Goal: Transaction & Acquisition: Book appointment/travel/reservation

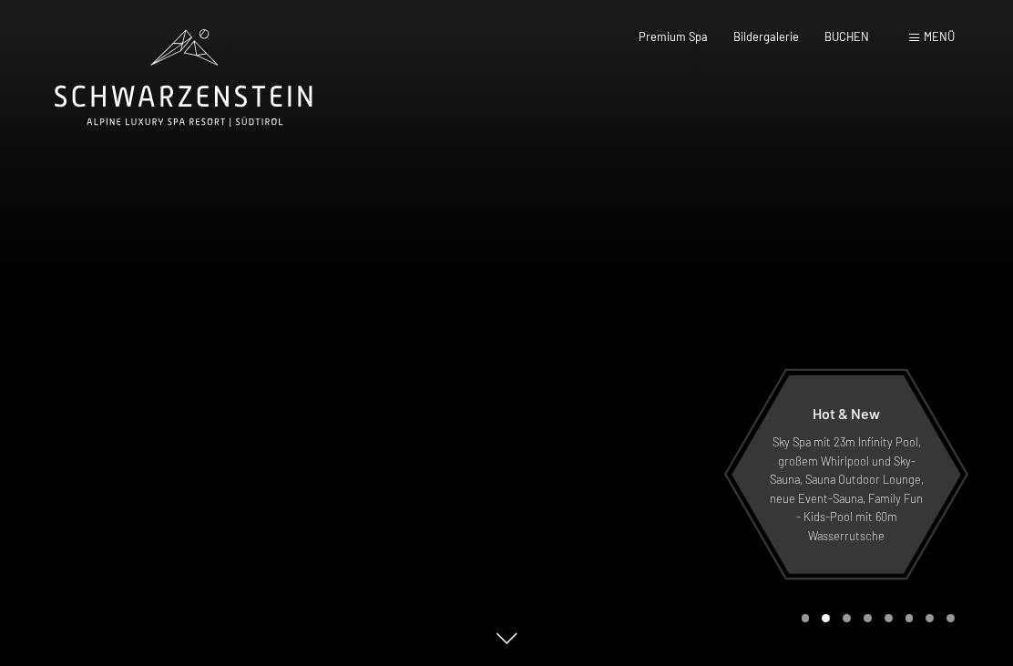
click at [841, 41] on span "BUCHEN" at bounding box center [846, 36] width 45 height 15
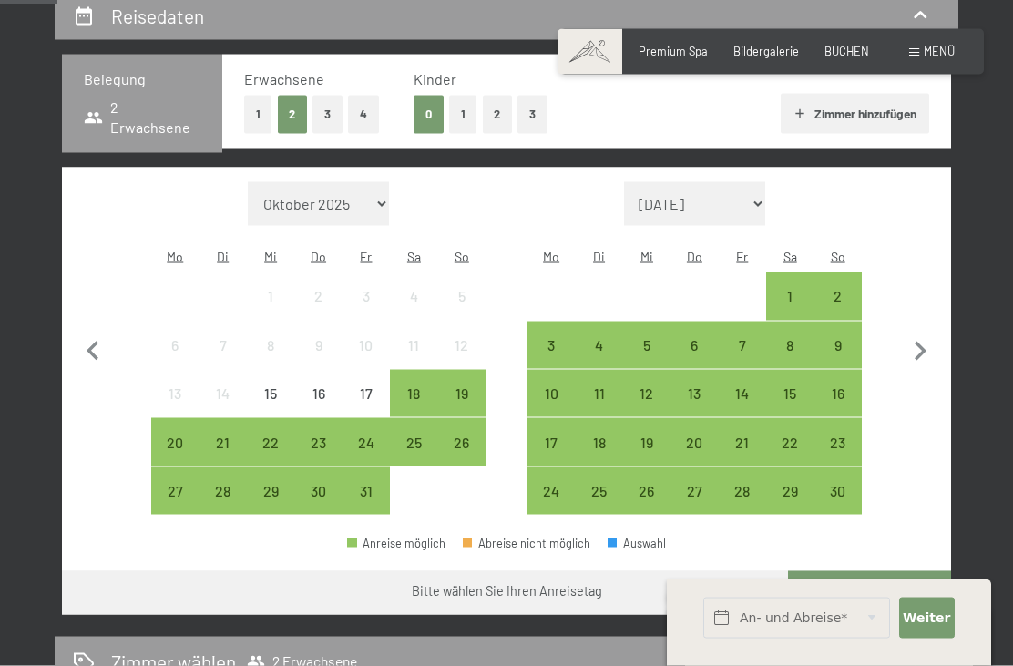
scroll to position [362, 0]
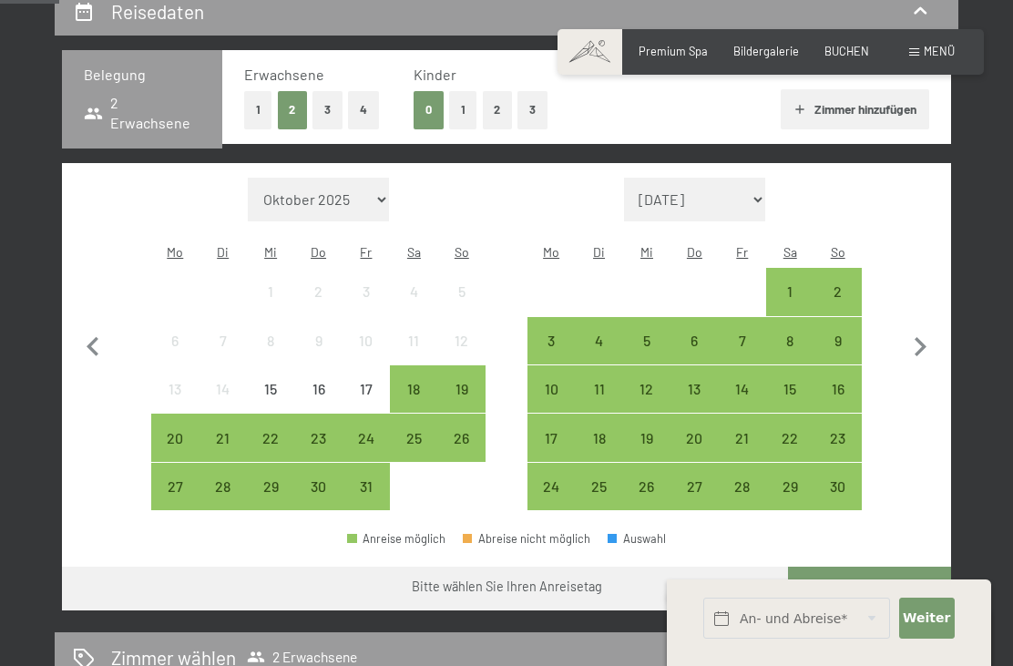
click at [541, 432] on div "17" at bounding box center [551, 453] width 44 height 44
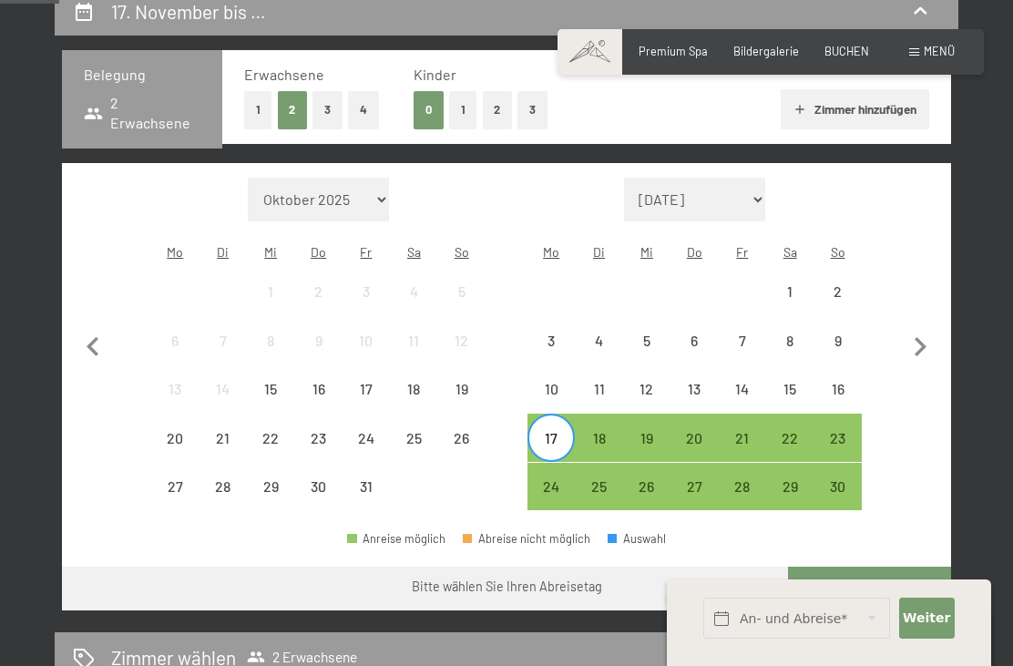
click at [746, 431] on div "21" at bounding box center [742, 453] width 44 height 44
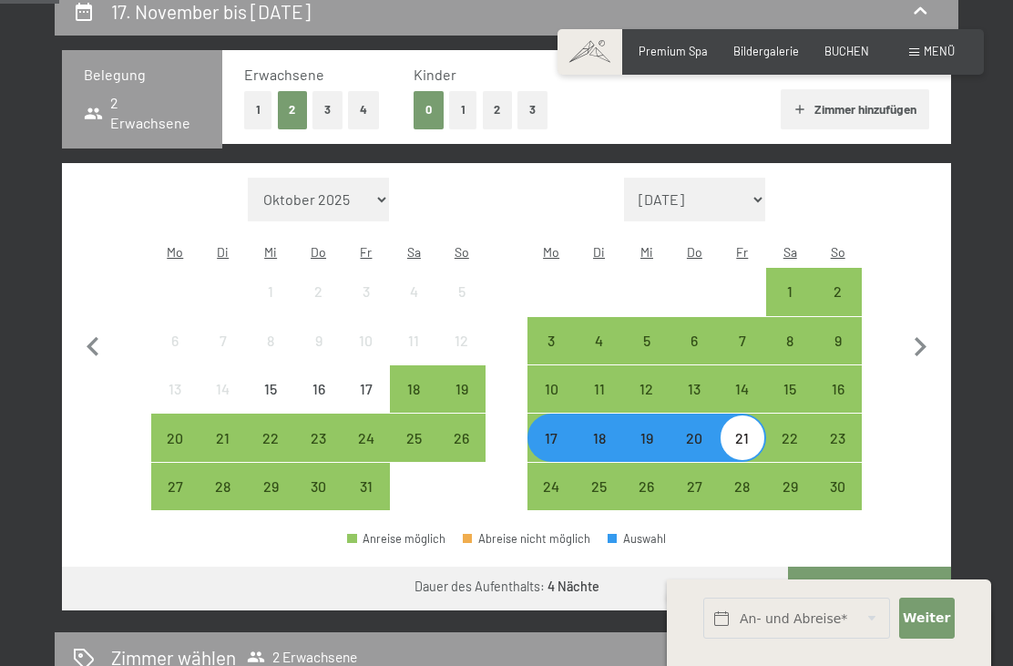
click at [863, 567] on button "Weiter zu „Zimmer“" at bounding box center [869, 589] width 163 height 44
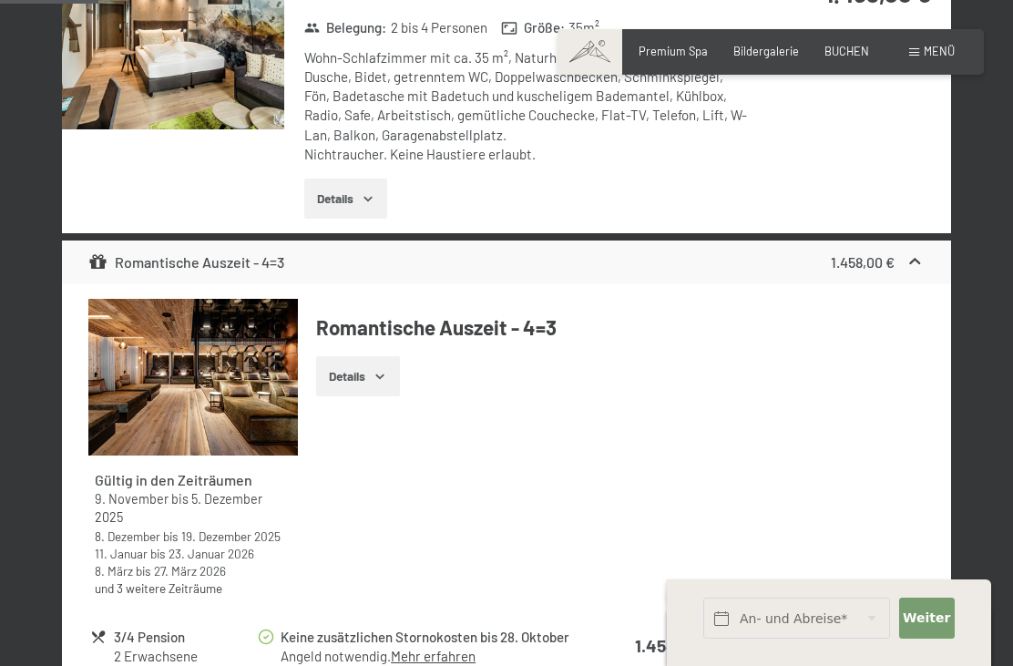
scroll to position [591, 0]
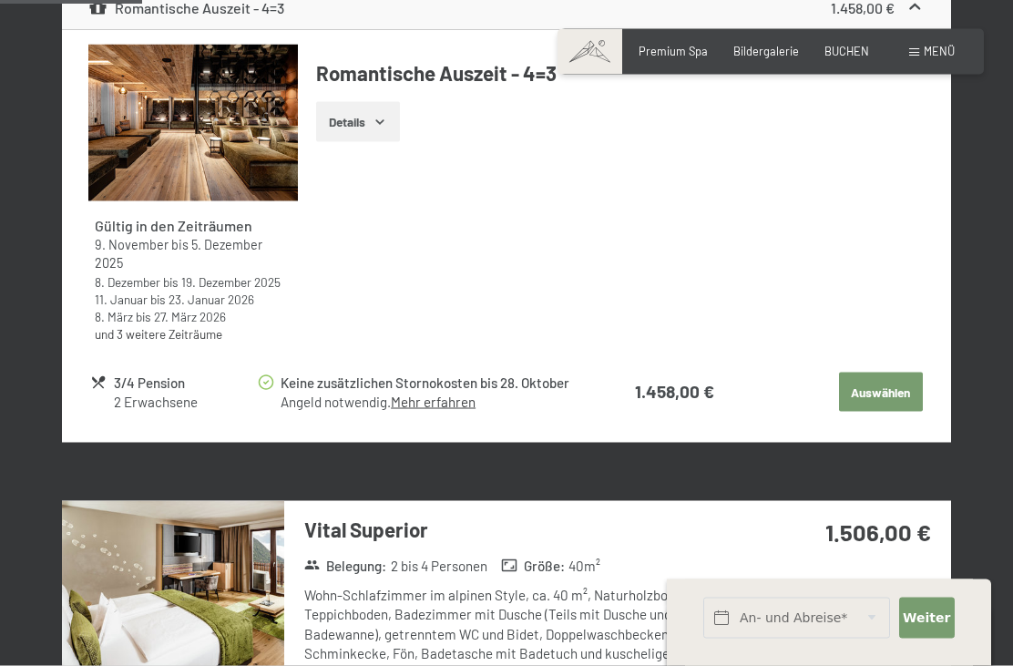
click at [157, 543] on img at bounding box center [173, 584] width 222 height 167
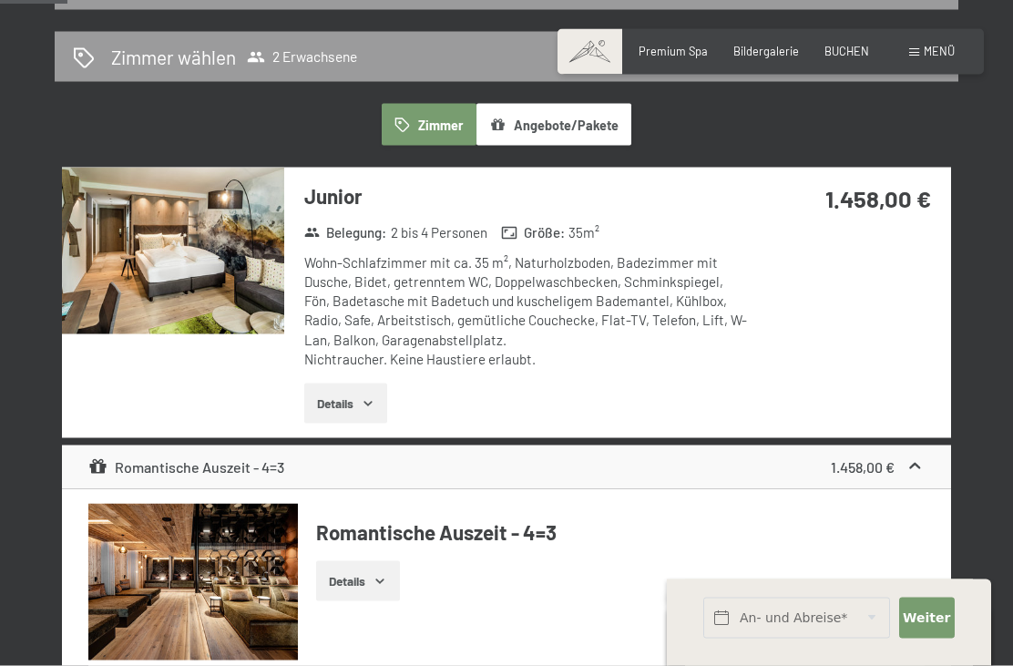
scroll to position [387, 0]
click at [155, 281] on img at bounding box center [173, 251] width 222 height 167
click at [954, 44] on div "Buchen Anfragen Premium Spa Bildergalerie BUCHEN Menü DE IT EN Gutschein Bilder…" at bounding box center [771, 52] width 368 height 16
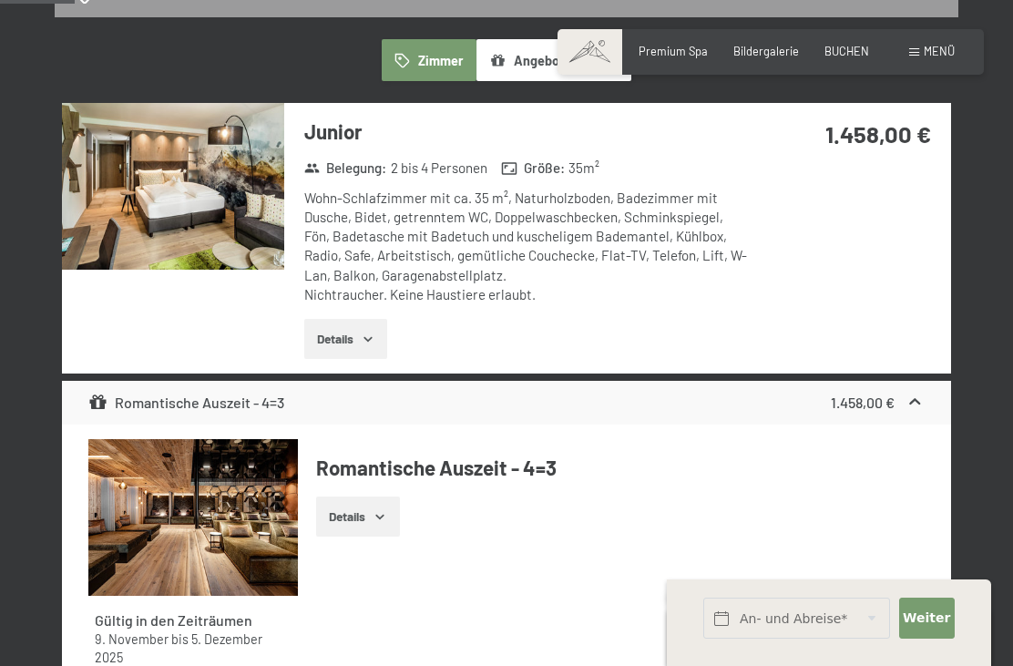
scroll to position [453, 0]
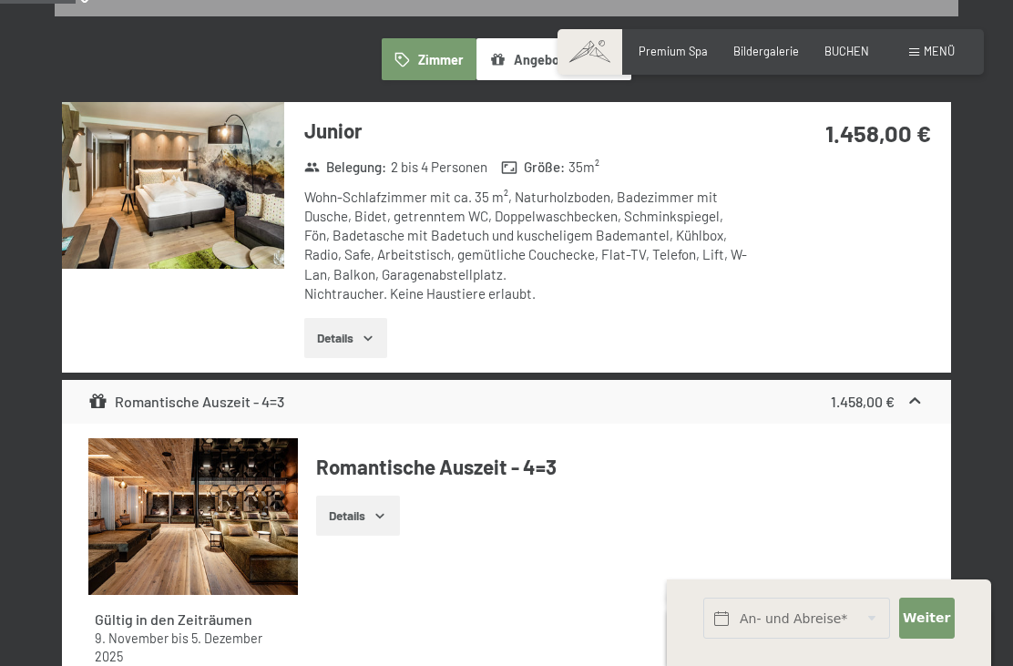
click at [139, 193] on img at bounding box center [173, 185] width 222 height 167
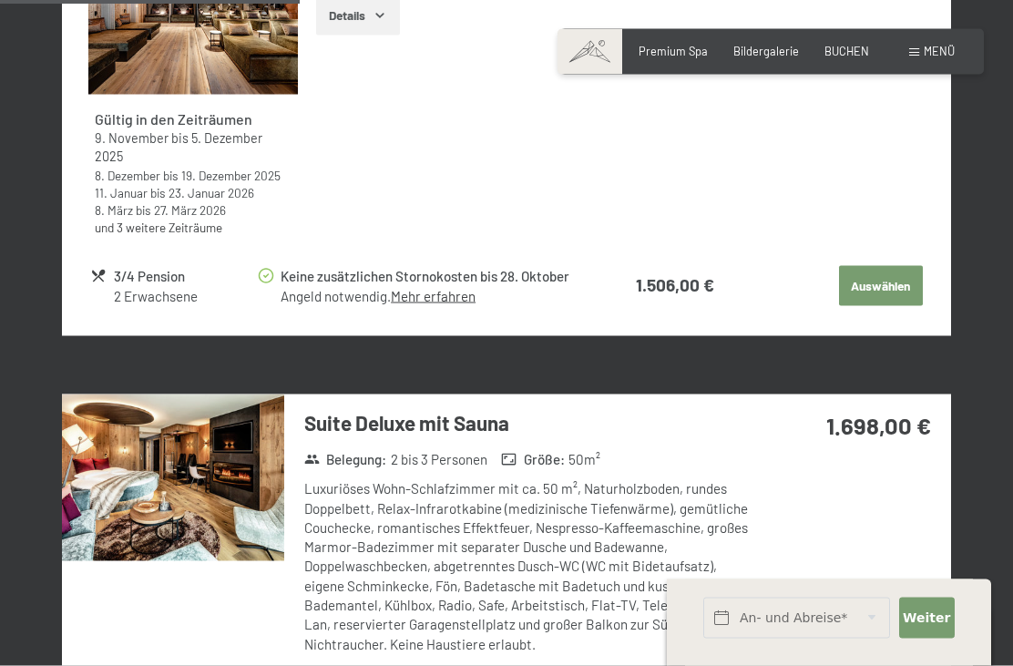
click at [169, 418] on img at bounding box center [173, 477] width 222 height 167
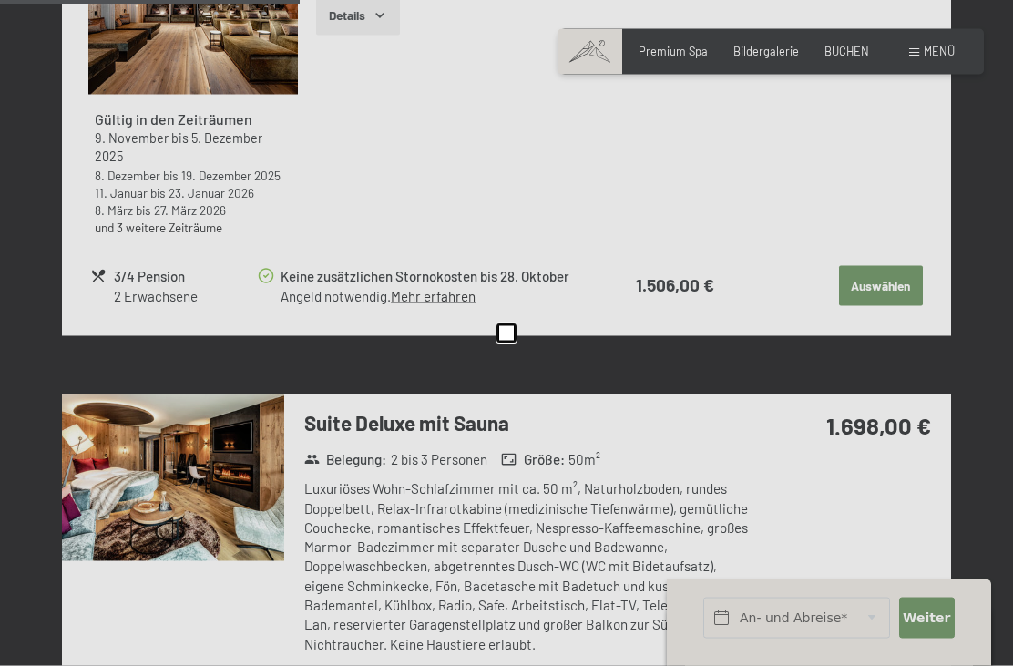
scroll to position [1784, 0]
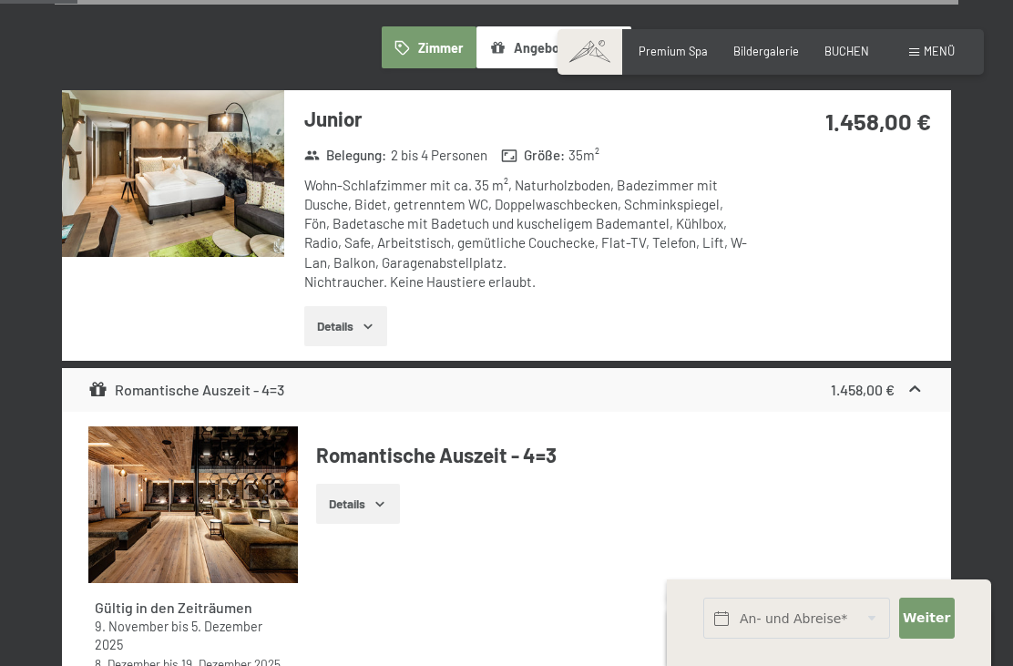
scroll to position [374, 0]
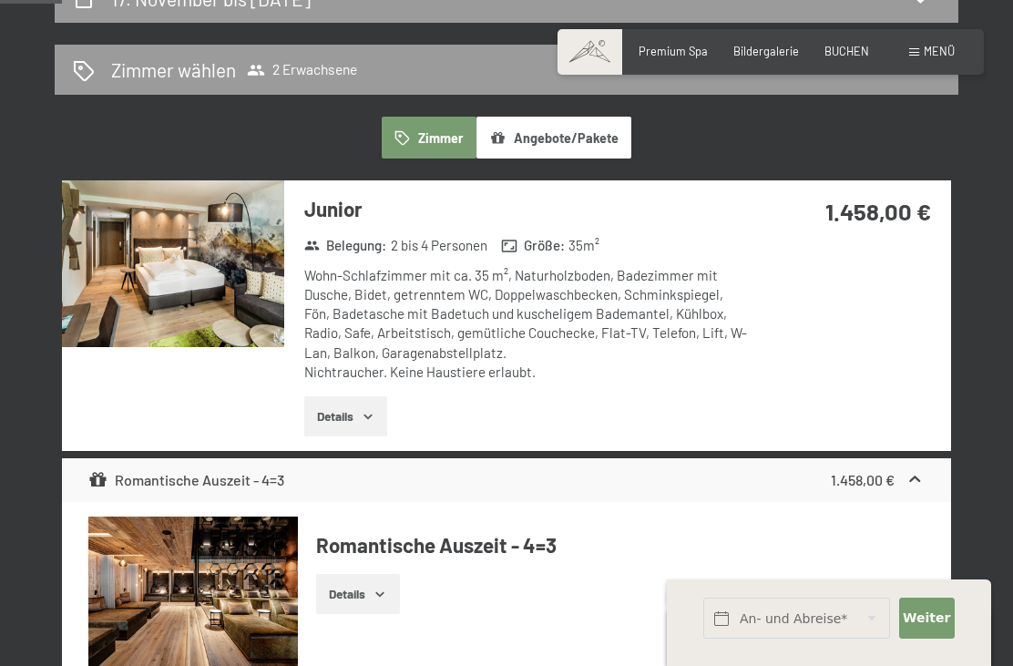
click at [133, 248] on img at bounding box center [173, 263] width 222 height 167
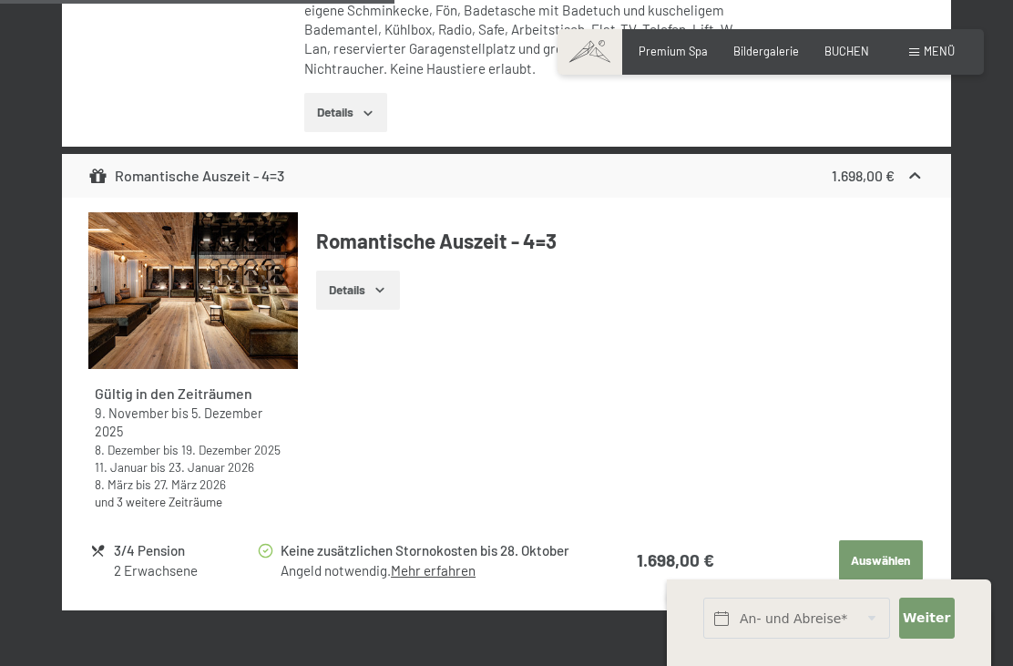
scroll to position [2353, 0]
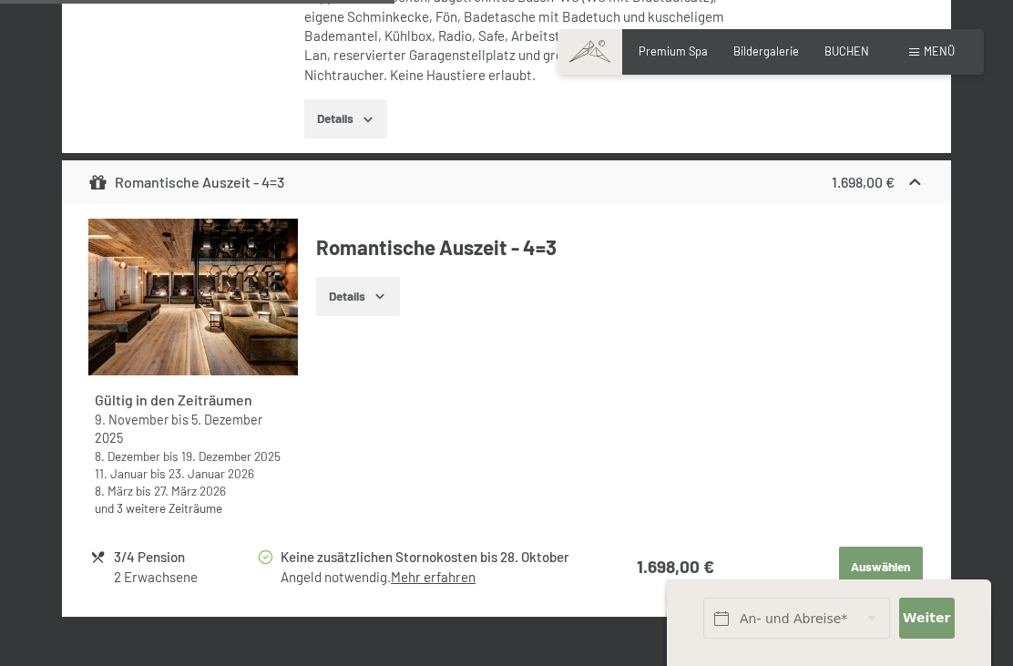
click at [885, 546] on button "Auswählen" at bounding box center [881, 566] width 84 height 40
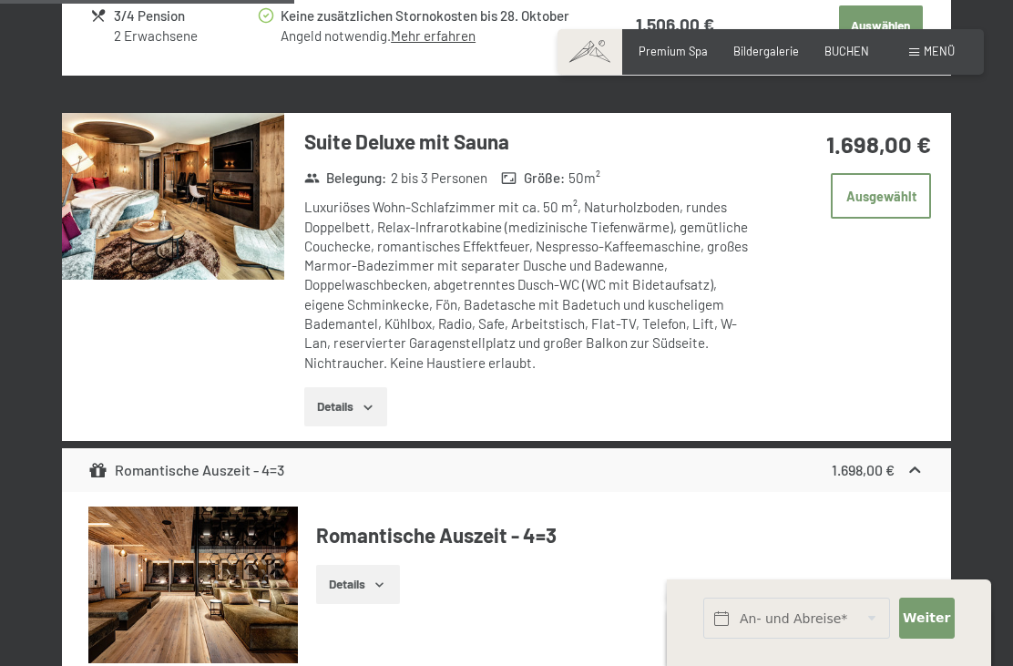
scroll to position [2017, 0]
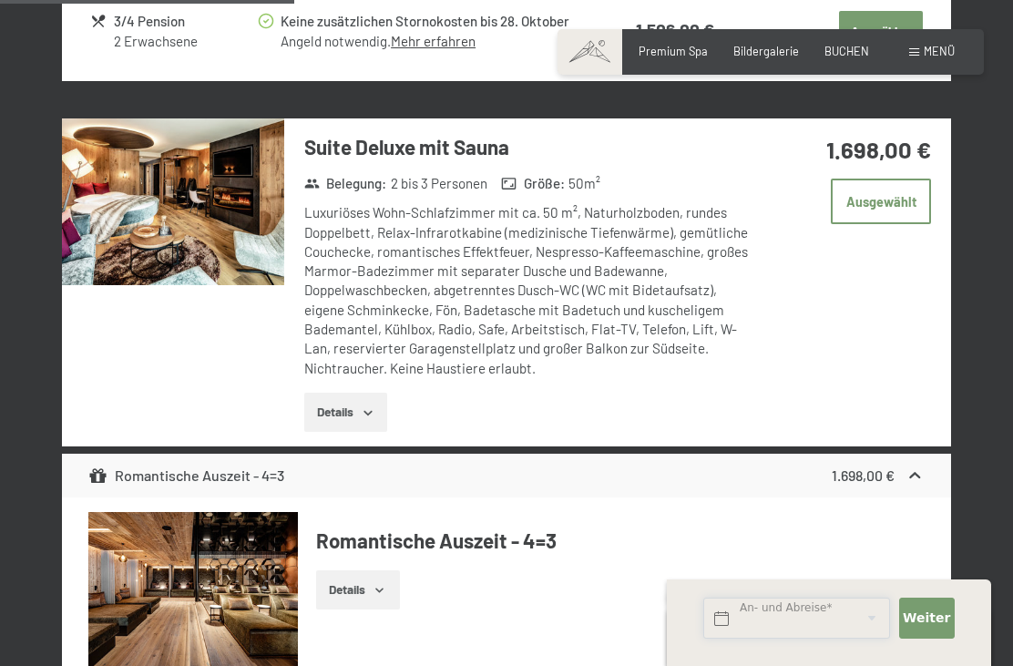
click at [761, 638] on input "text" at bounding box center [796, 617] width 187 height 41
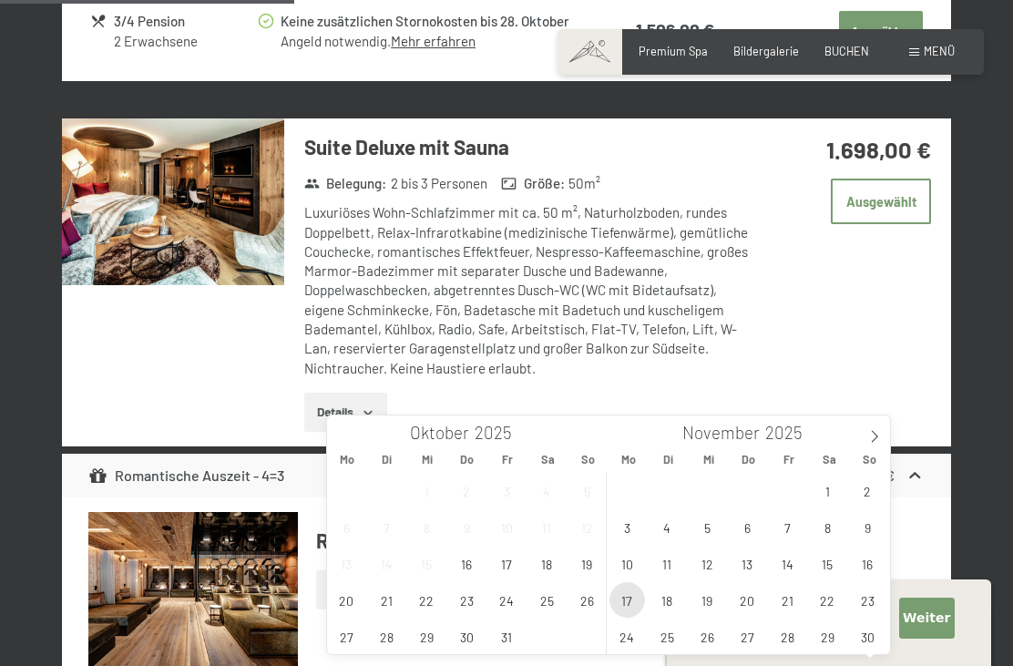
click at [626, 607] on span "17" at bounding box center [627, 600] width 36 height 36
click at [791, 602] on span "21" at bounding box center [788, 600] width 36 height 36
type input "[DATE] - [DATE]"
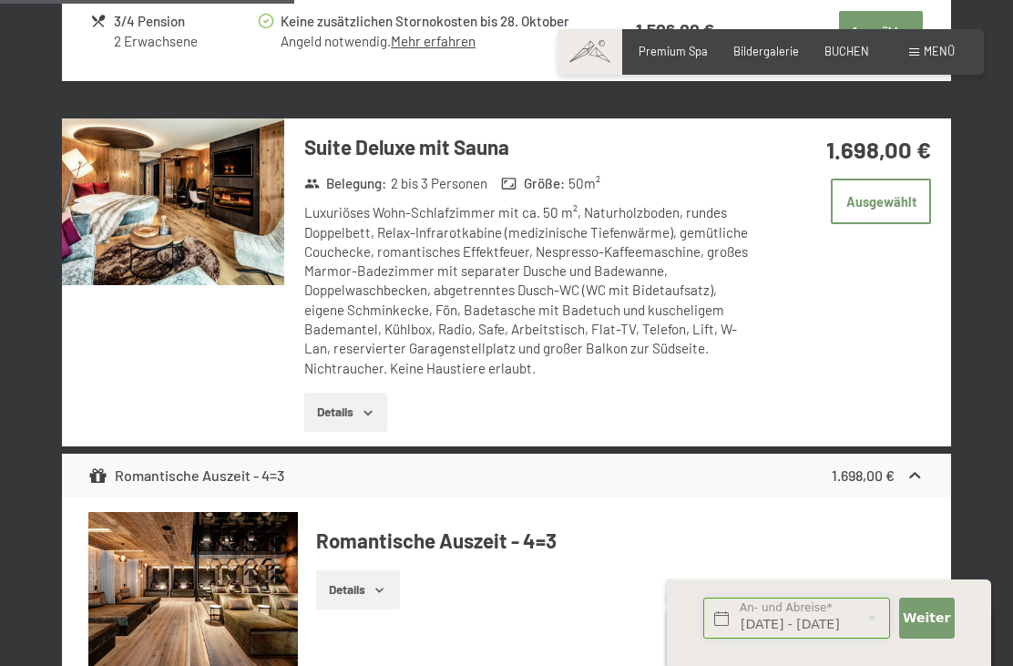
scroll to position [2016, 0]
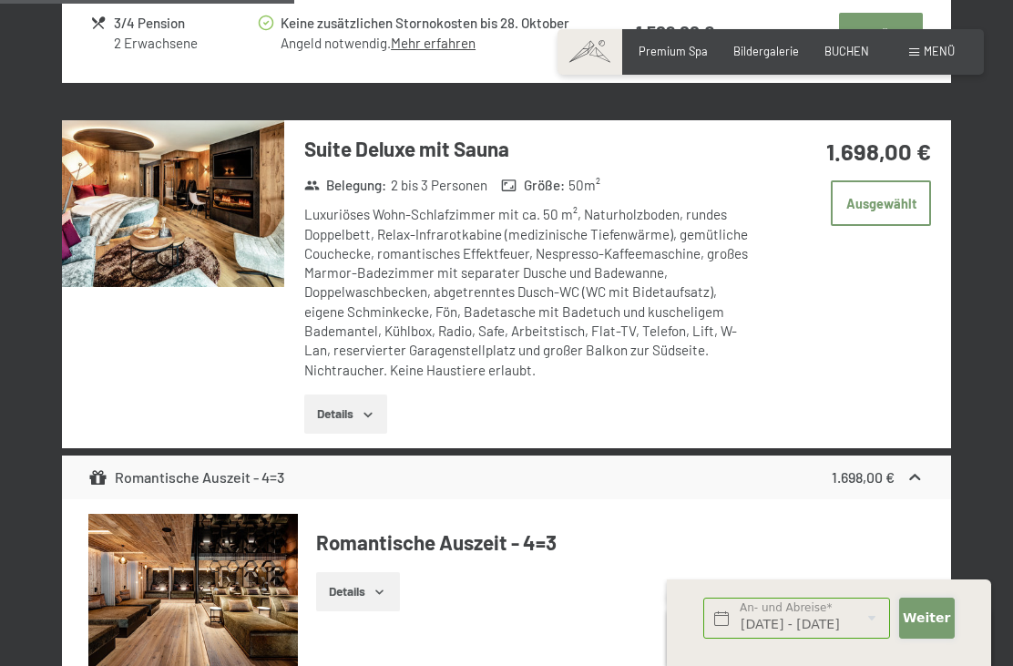
click at [936, 628] on span "Weiter" at bounding box center [926, 618] width 47 height 18
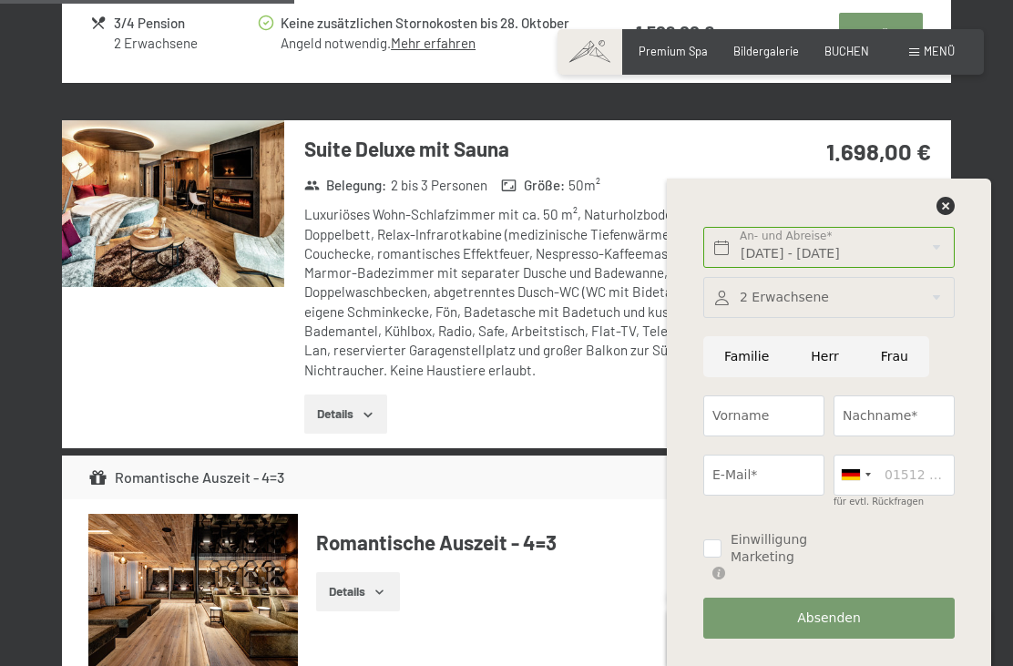
click at [898, 377] on input "Frau" at bounding box center [894, 356] width 69 height 41
radio input "true"
click at [777, 436] on input "Vorname" at bounding box center [763, 415] width 121 height 41
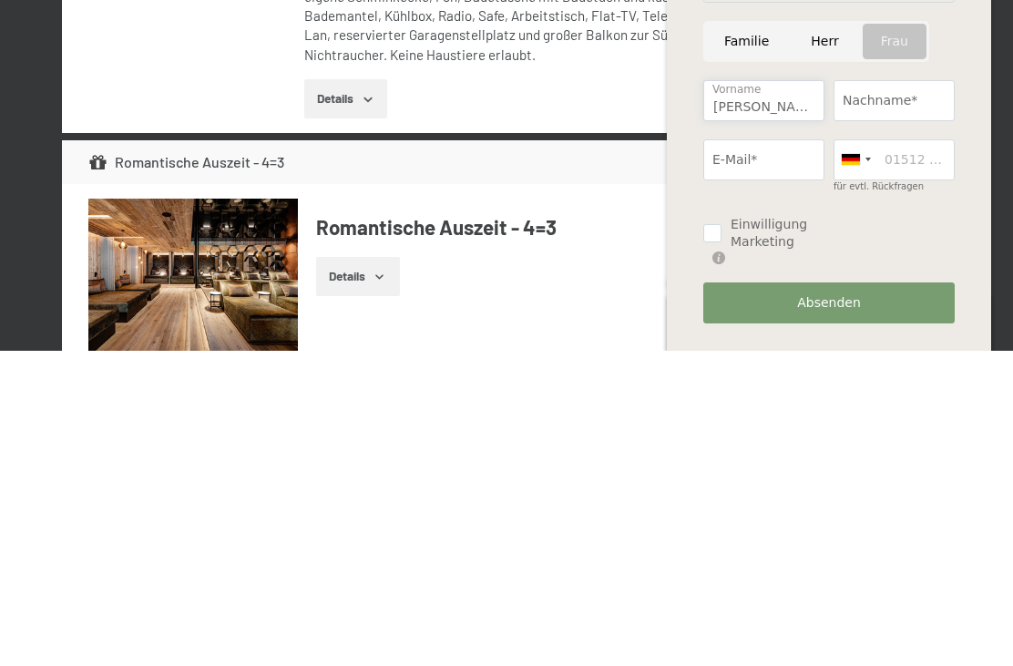
type input "[PERSON_NAME]"
click at [879, 395] on input "Nachname*" at bounding box center [893, 415] width 121 height 41
type input "[PERSON_NAME]"
click at [750, 454] on input "E-Mail*" at bounding box center [763, 474] width 121 height 41
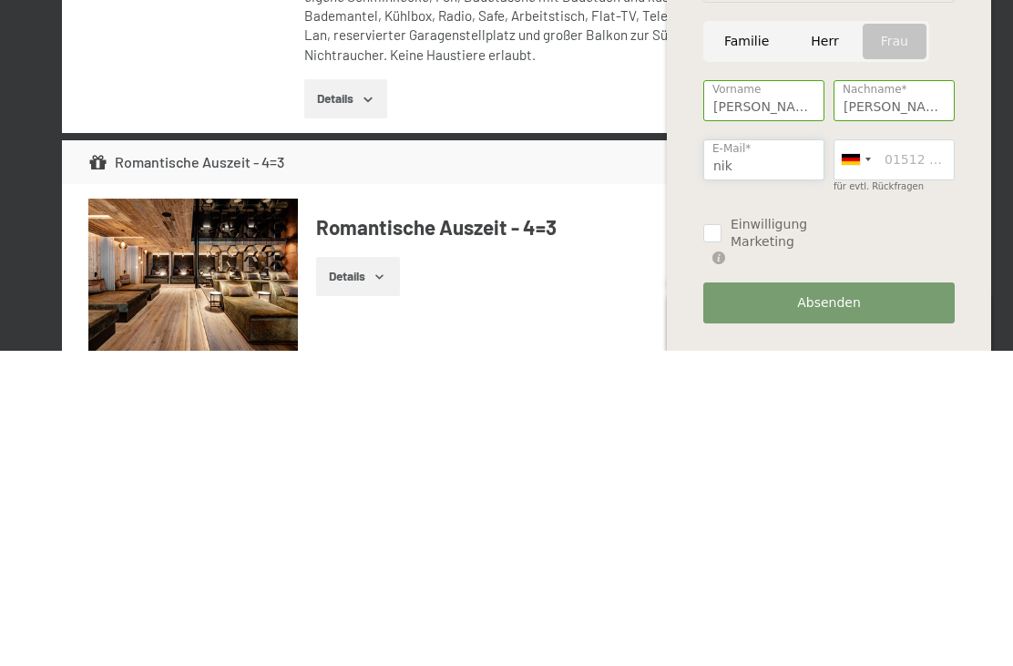
type input "[PERSON_NAME][EMAIL_ADDRESS][PERSON_NAME][DOMAIN_NAME]"
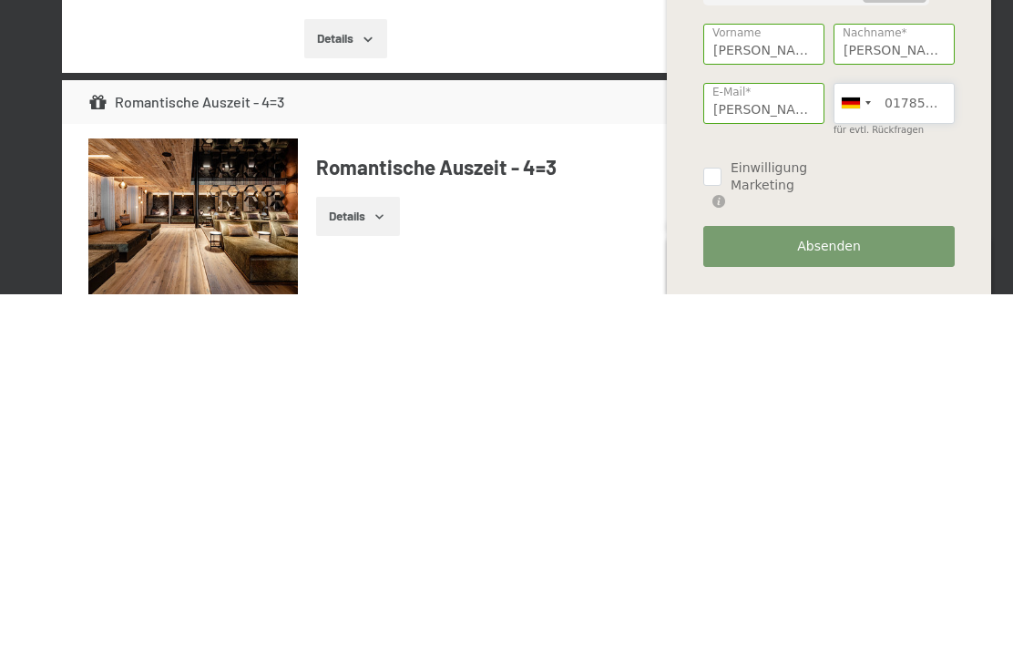
type input "01785594703"
click at [718, 539] on input "Einwilligung Marketing" at bounding box center [712, 548] width 18 height 18
checkbox input "true"
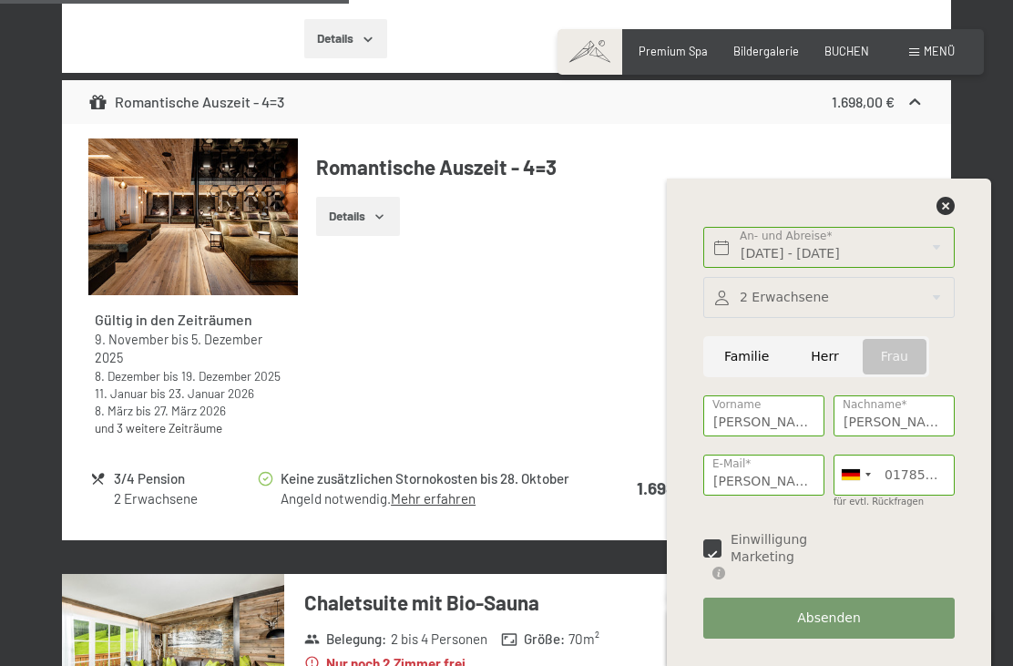
click at [827, 628] on span "Absenden" at bounding box center [829, 618] width 64 height 18
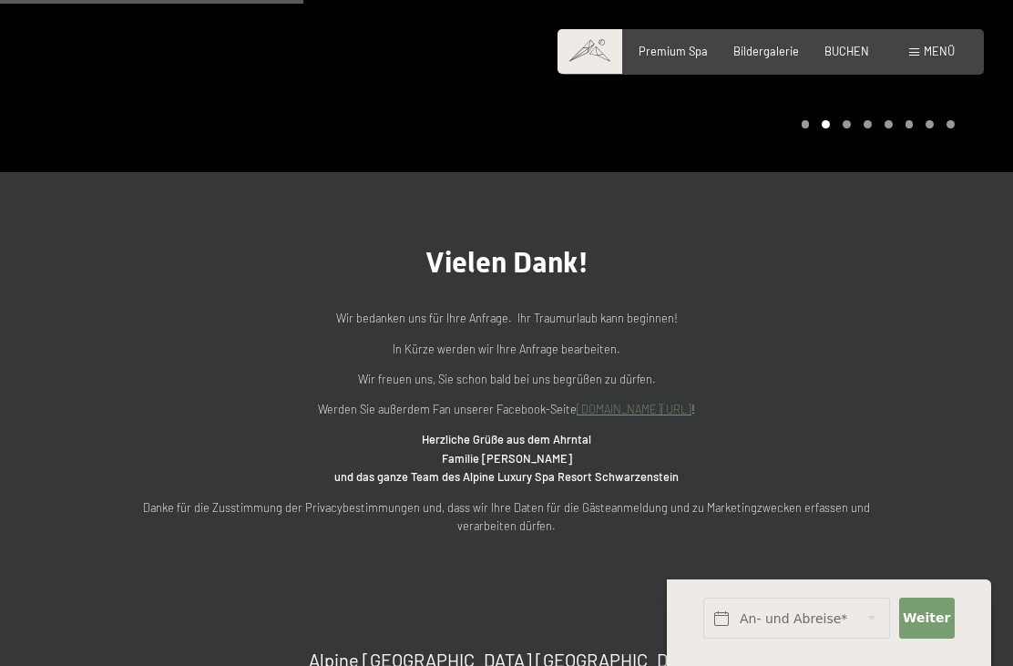
scroll to position [421, 0]
click at [844, 54] on span "BUCHEN" at bounding box center [846, 51] width 45 height 15
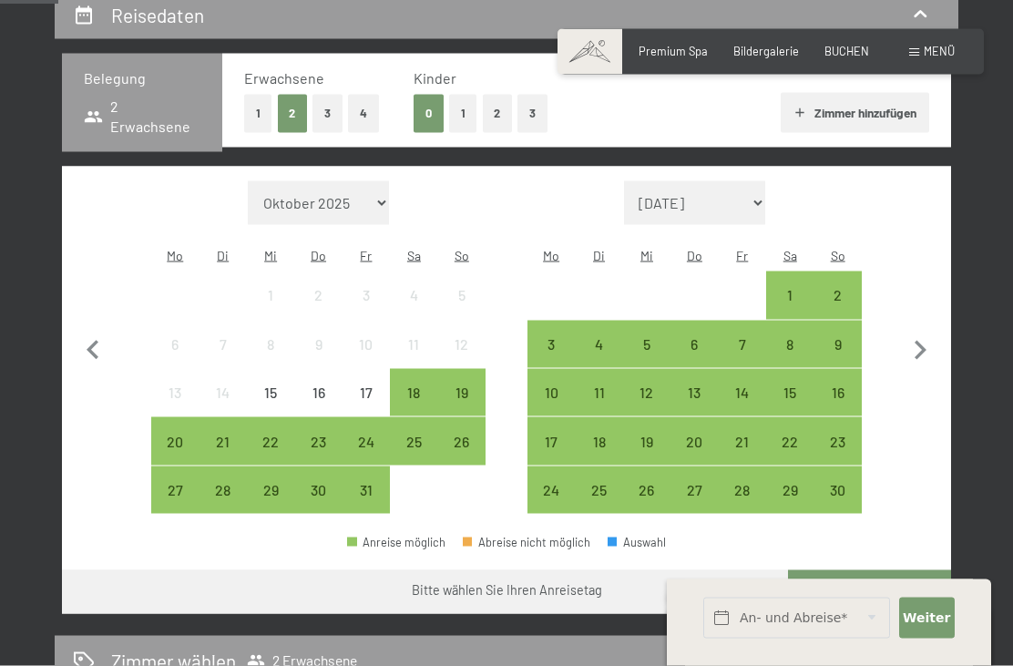
scroll to position [359, 0]
click at [556, 434] on div "17" at bounding box center [551, 456] width 44 height 44
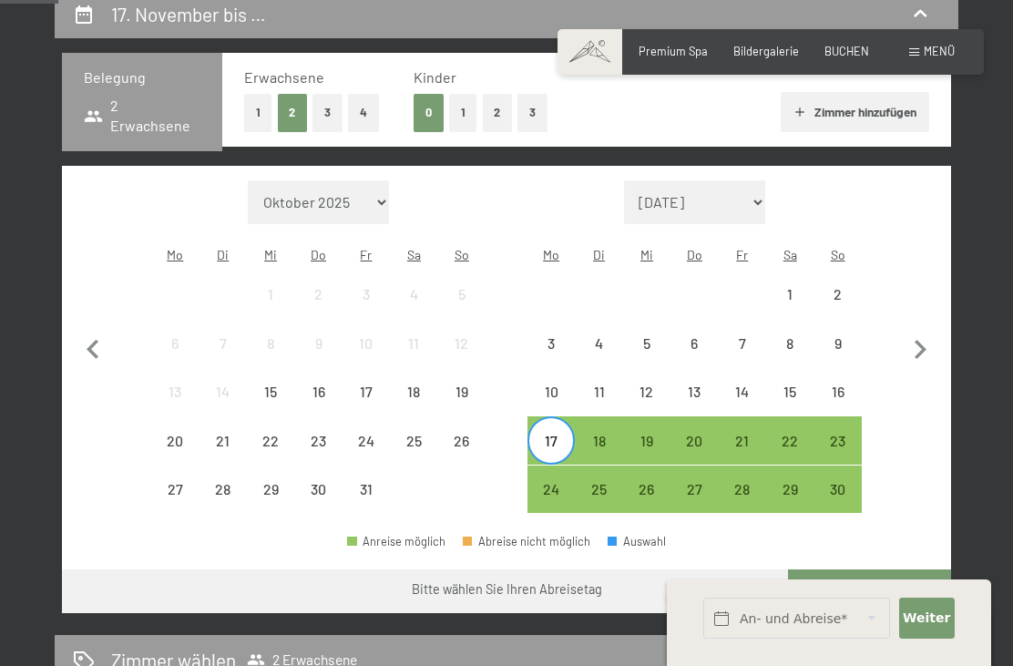
click at [750, 434] on div "21" at bounding box center [742, 456] width 44 height 44
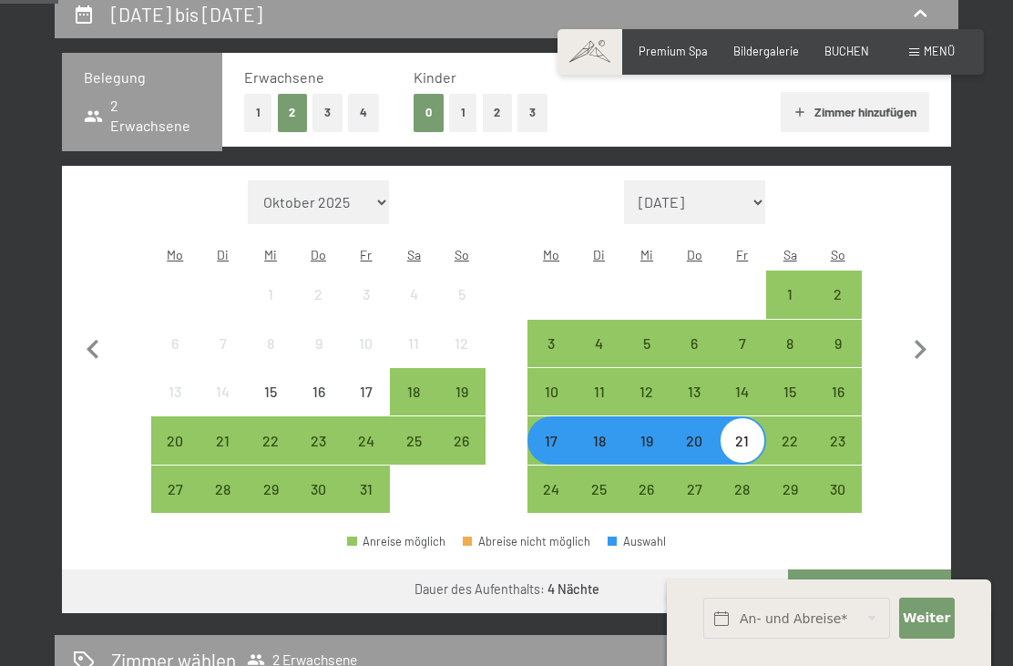
click at [876, 569] on button "Weiter zu „Zimmer“" at bounding box center [869, 591] width 163 height 44
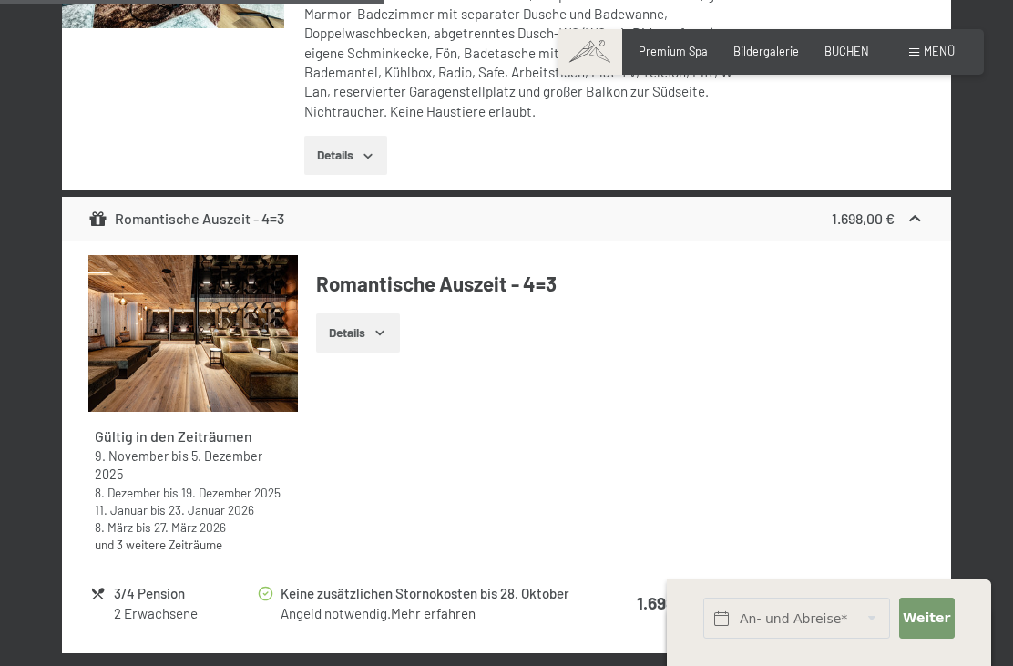
scroll to position [2317, 0]
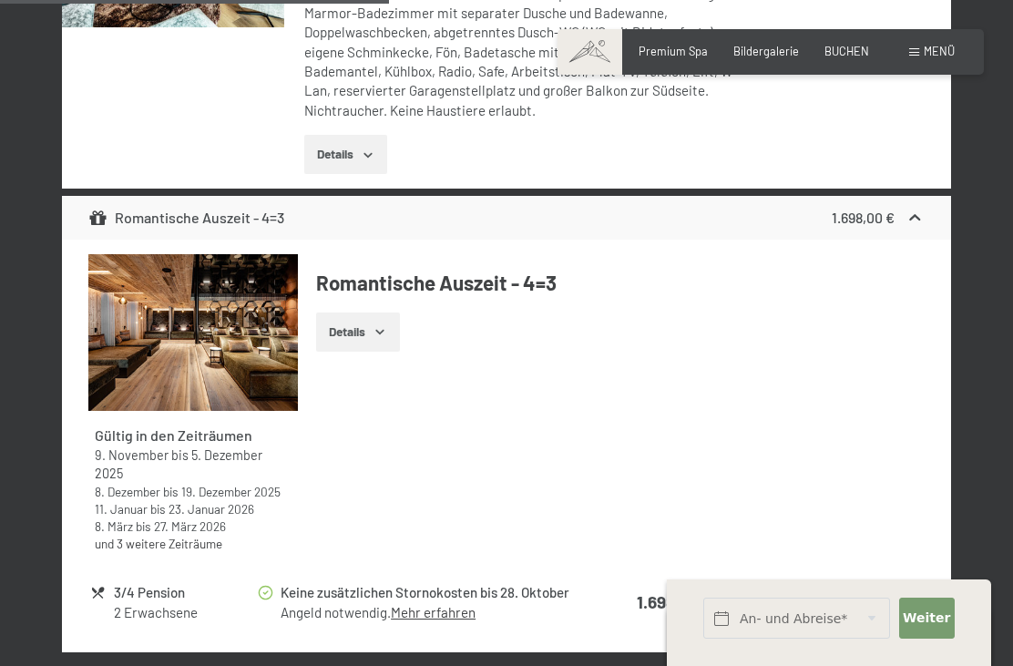
click at [882, 582] on button "Auswählen" at bounding box center [881, 602] width 84 height 40
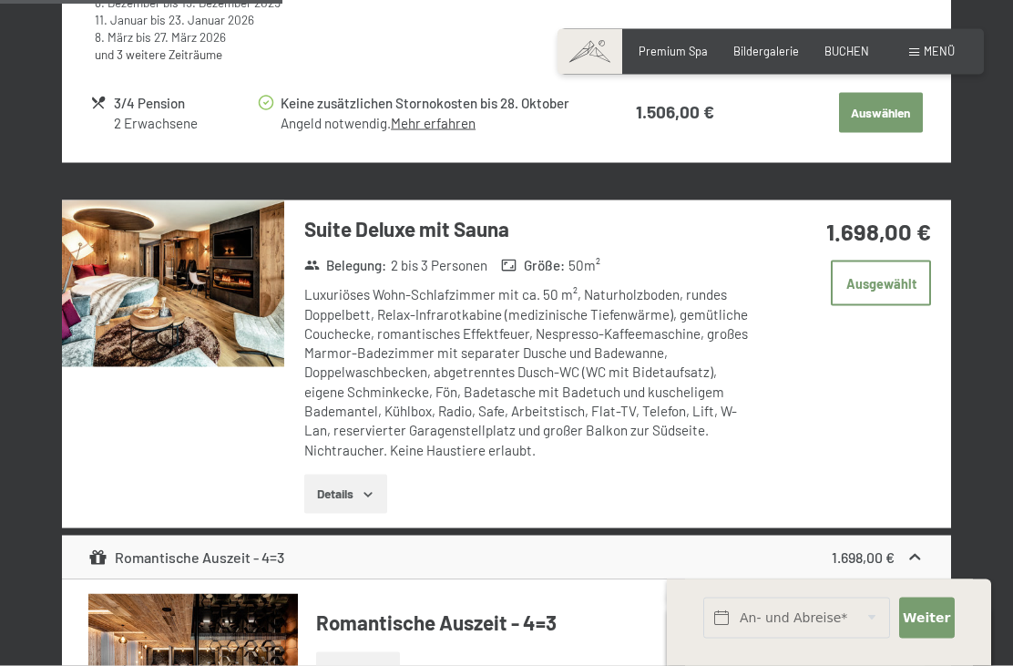
scroll to position [1935, 0]
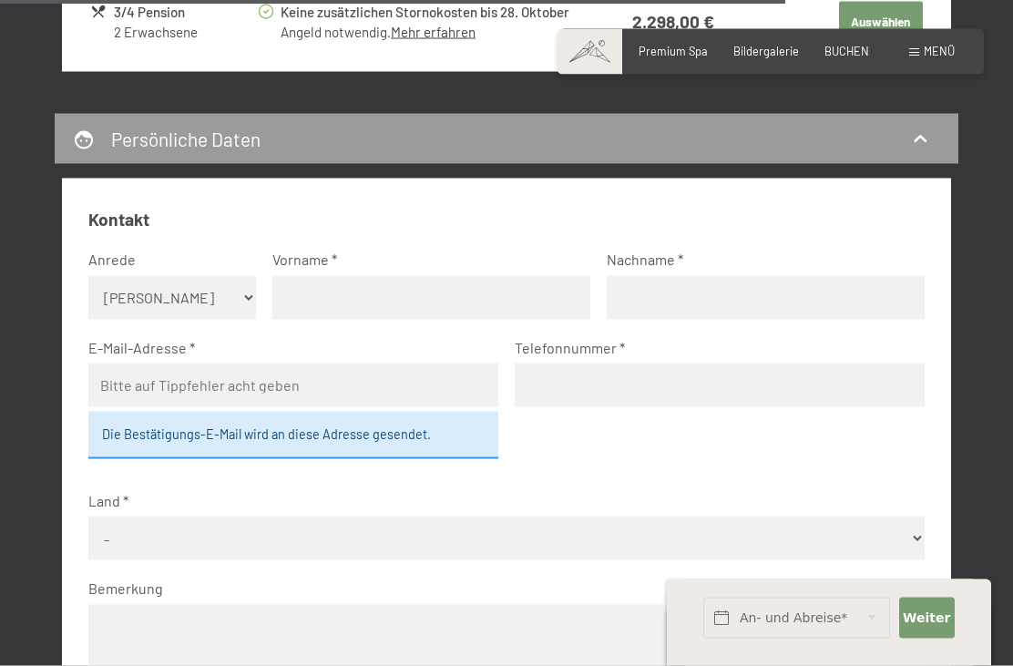
click at [216, 281] on select "Keine Angabe Frau Herr" at bounding box center [171, 298] width 167 height 44
select select "f"
click at [411, 307] on input "text" at bounding box center [431, 297] width 318 height 44
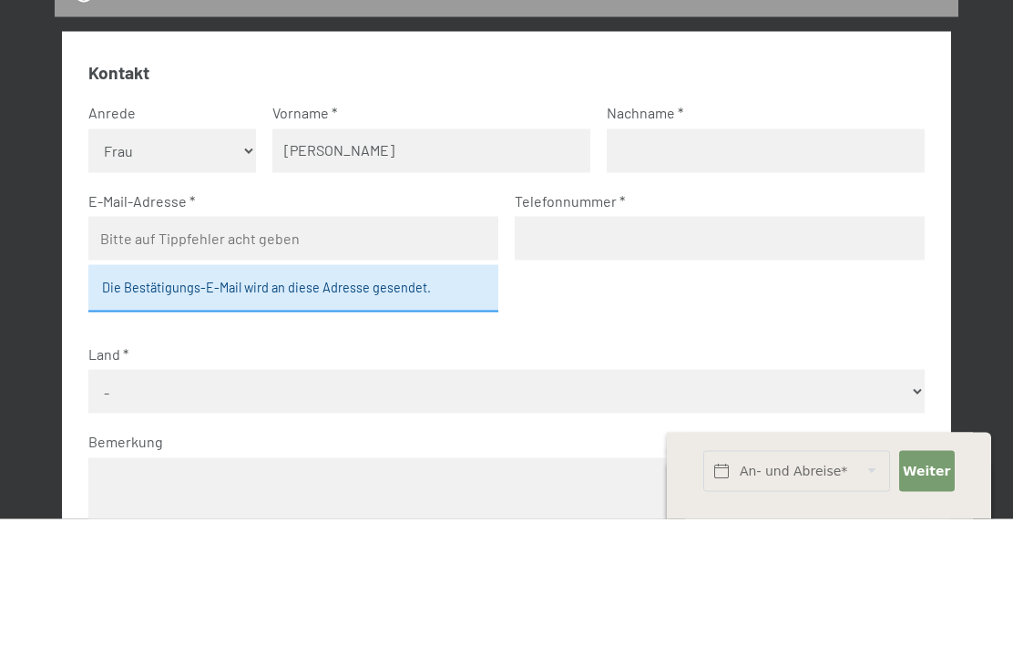
type input "[PERSON_NAME]"
click at [762, 276] on input "text" at bounding box center [766, 298] width 318 height 44
type input "[PERSON_NAME]"
click at [392, 363] on input "email" at bounding box center [293, 385] width 410 height 44
type input "[PERSON_NAME][EMAIL_ADDRESS][PERSON_NAME][DOMAIN_NAME]"
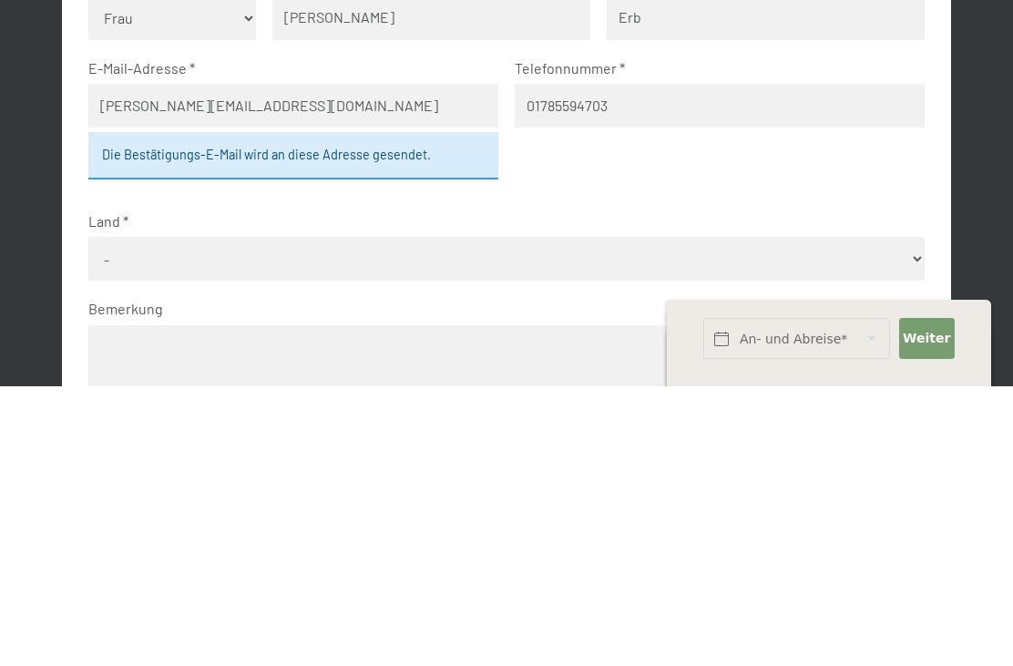
type input "01785594703"
click at [866, 516] on select "- Deutschland Österreich Schweiz Italien Niederlande Belgien Vereinigtes Königr…" at bounding box center [505, 538] width 835 height 44
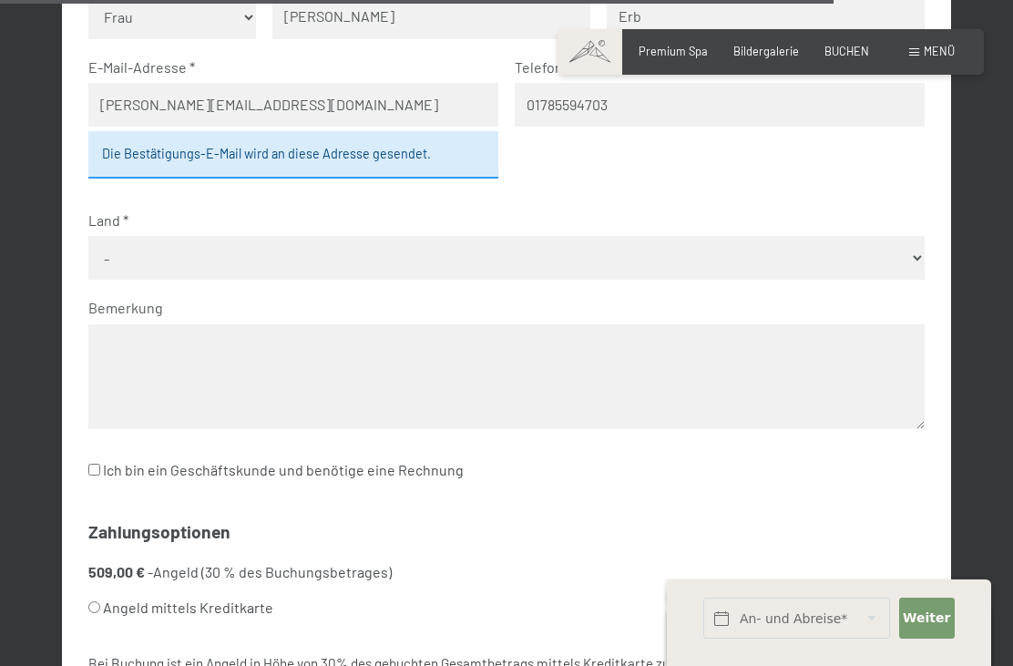
select select "DEU"
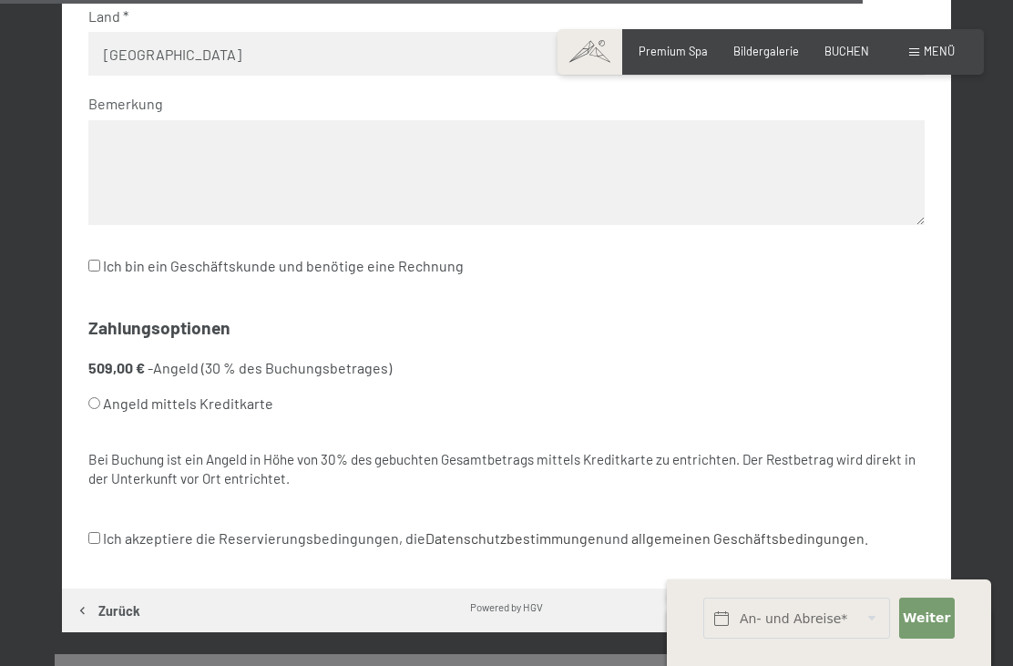
scroll to position [5921, 0]
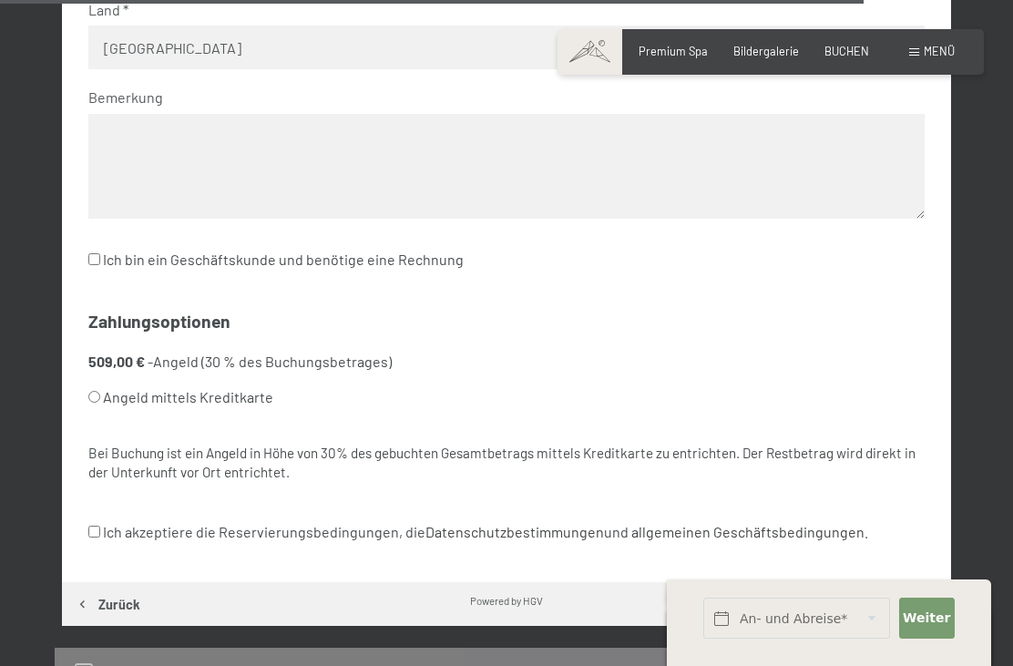
click at [98, 391] on input "Angeld mittels Kreditkarte" at bounding box center [94, 397] width 12 height 12
radio input "true"
click at [83, 497] on div "Kontakt Anrede Keine Angabe Frau Herr Vorname Nikola Nachname Erb E-Mail-Adress…" at bounding box center [506, 135] width 889 height 895
click at [91, 526] on input "Ich akzeptiere die Reservierungsbedingungen, die Datenschutzbestimmungen und al…" at bounding box center [94, 532] width 12 height 12
checkbox input "true"
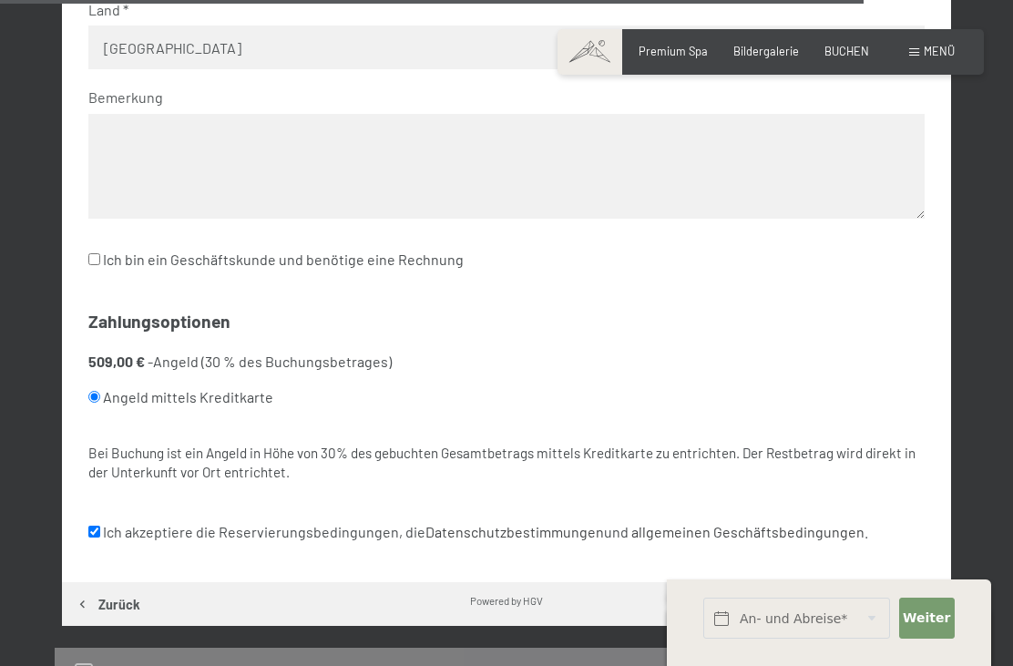
click at [826, 582] on button "Weiter zu „Zusammen­fassung“" at bounding box center [836, 604] width 230 height 44
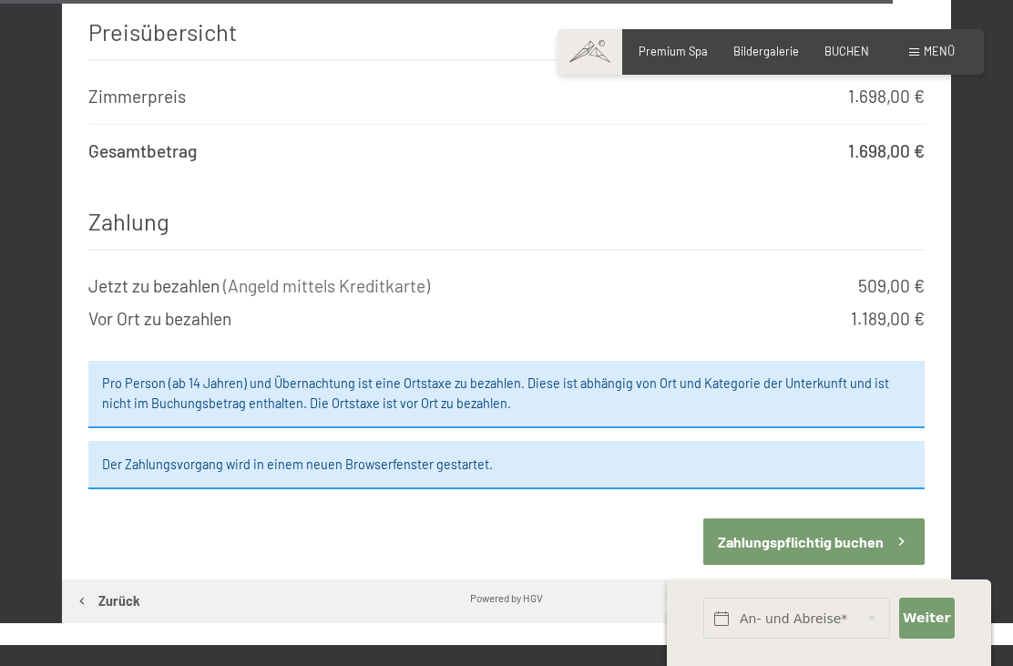
scroll to position [6933, 0]
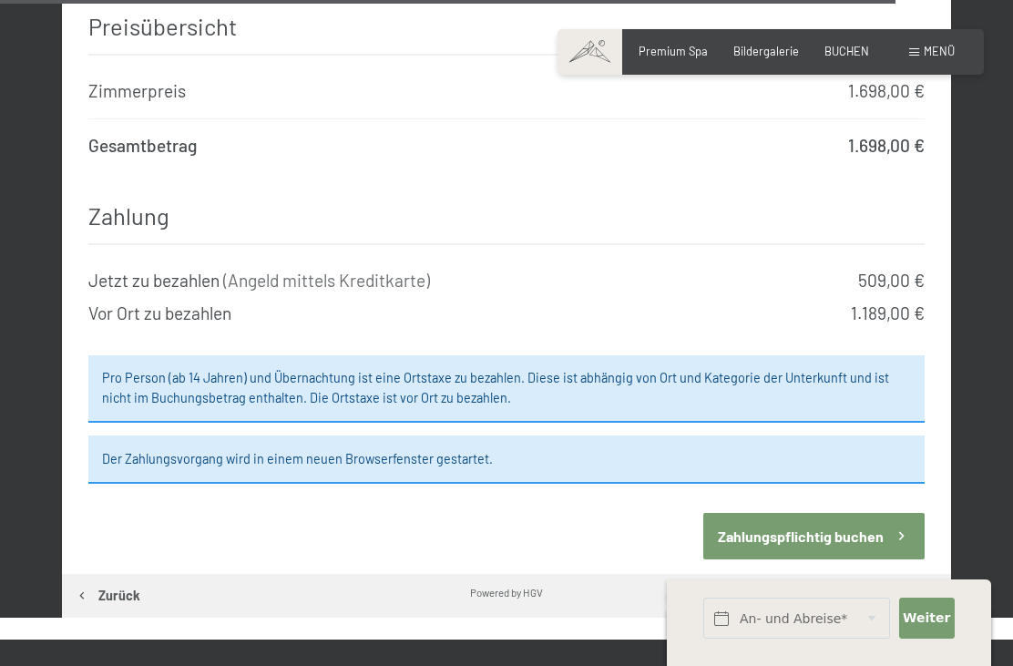
click at [803, 513] on button "Zahlungspflichtig buchen" at bounding box center [813, 536] width 220 height 46
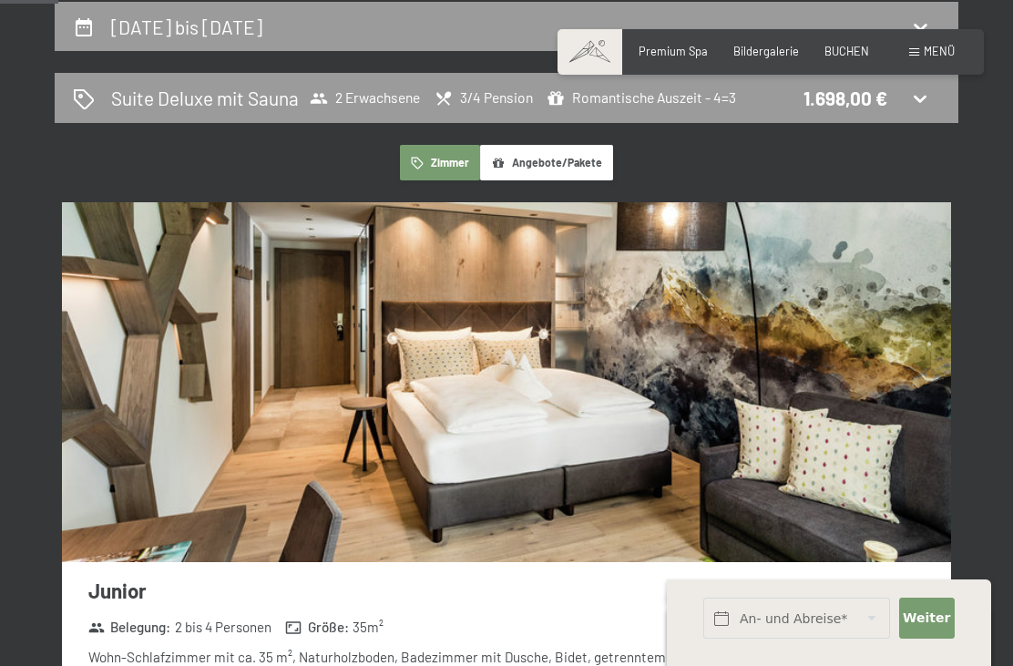
scroll to position [609, 0]
